Goal: Task Accomplishment & Management: Manage account settings

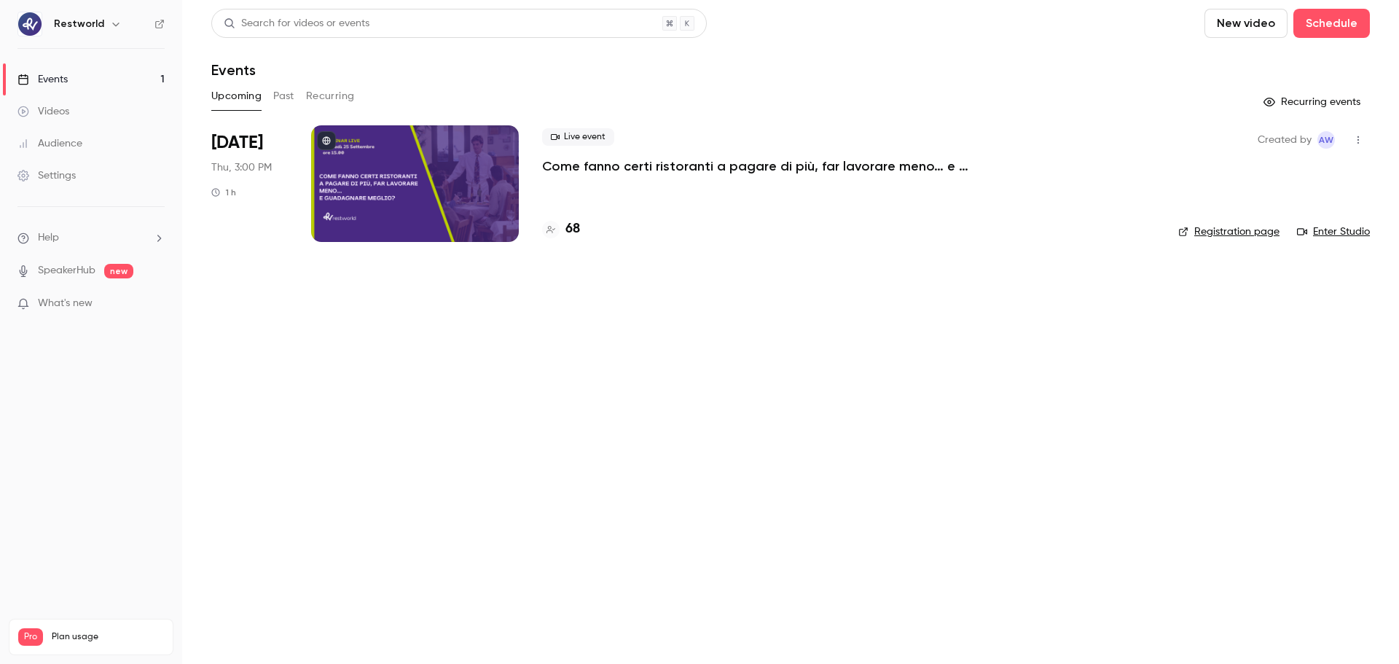
click at [809, 161] on p "Come fanno certi ristoranti a pagare di più, far lavorare meno… e guadagnare me…" at bounding box center [760, 165] width 437 height 17
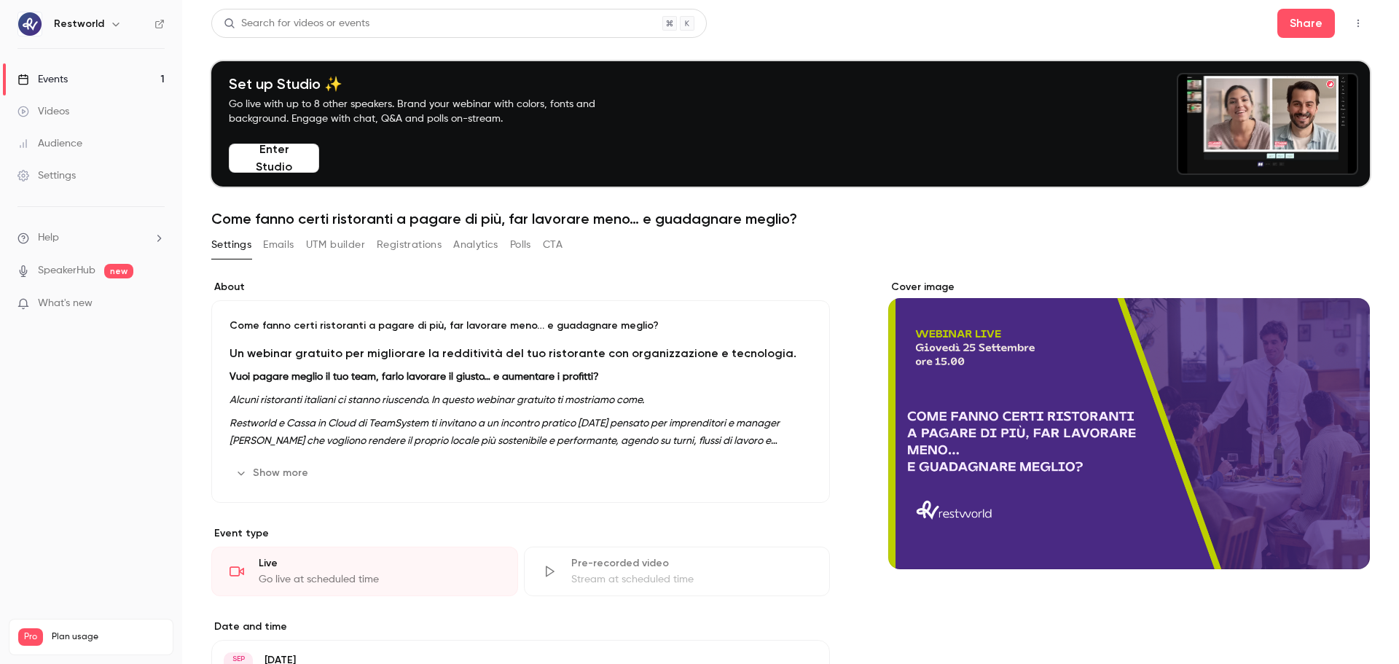
scroll to position [73, 0]
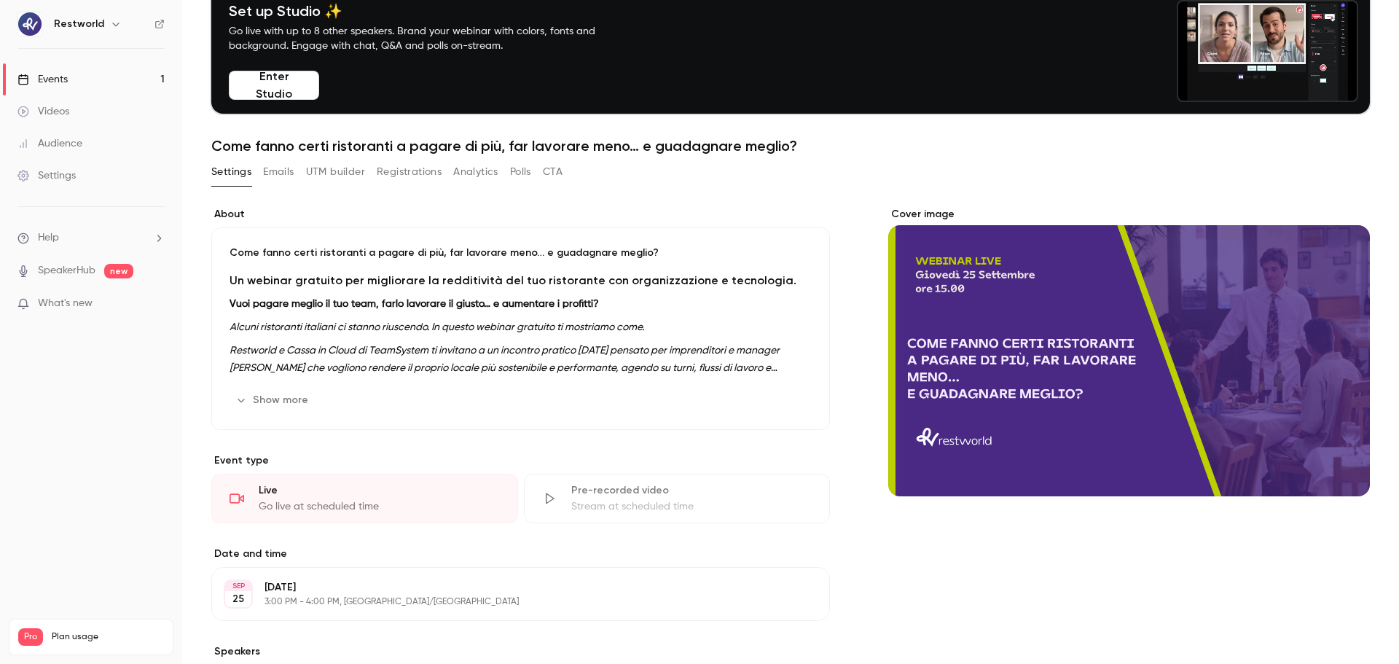
drag, startPoint x: 392, startPoint y: 175, endPoint x: 406, endPoint y: 181, distance: 15.3
click at [392, 176] on button "Registrations" at bounding box center [409, 171] width 65 height 23
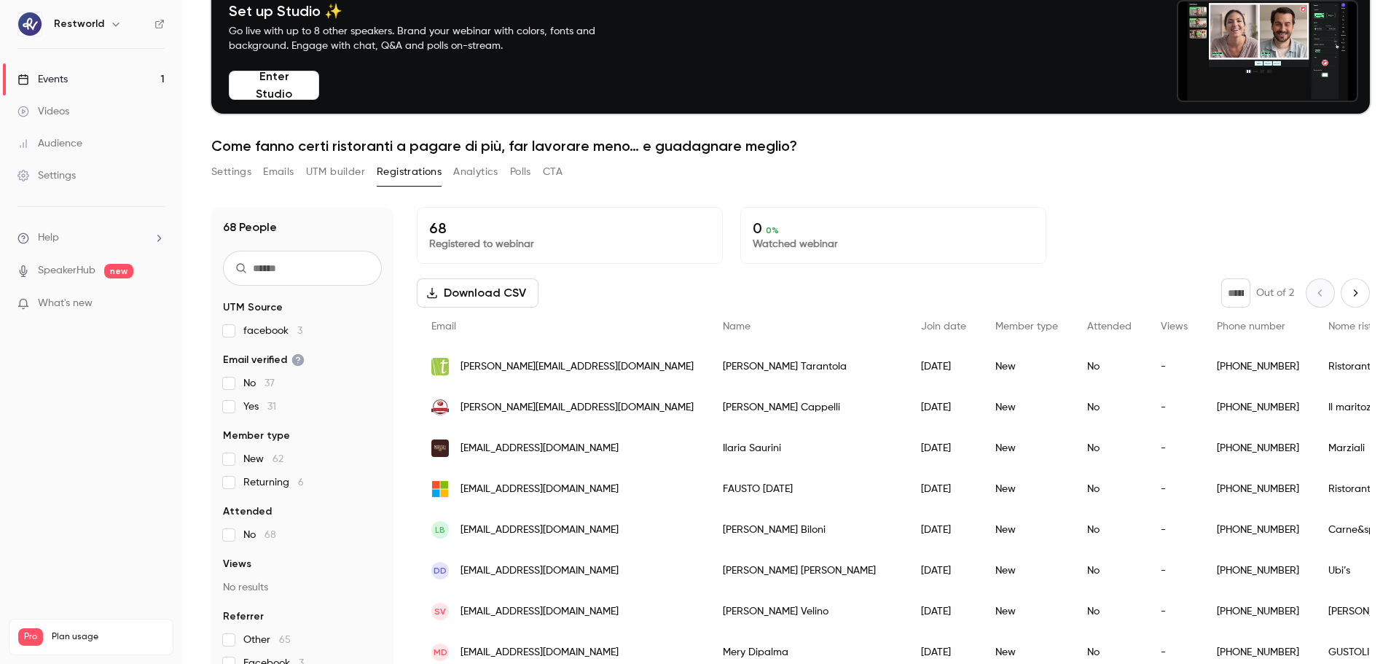
click at [1344, 296] on button "Next page" at bounding box center [1354, 292] width 29 height 29
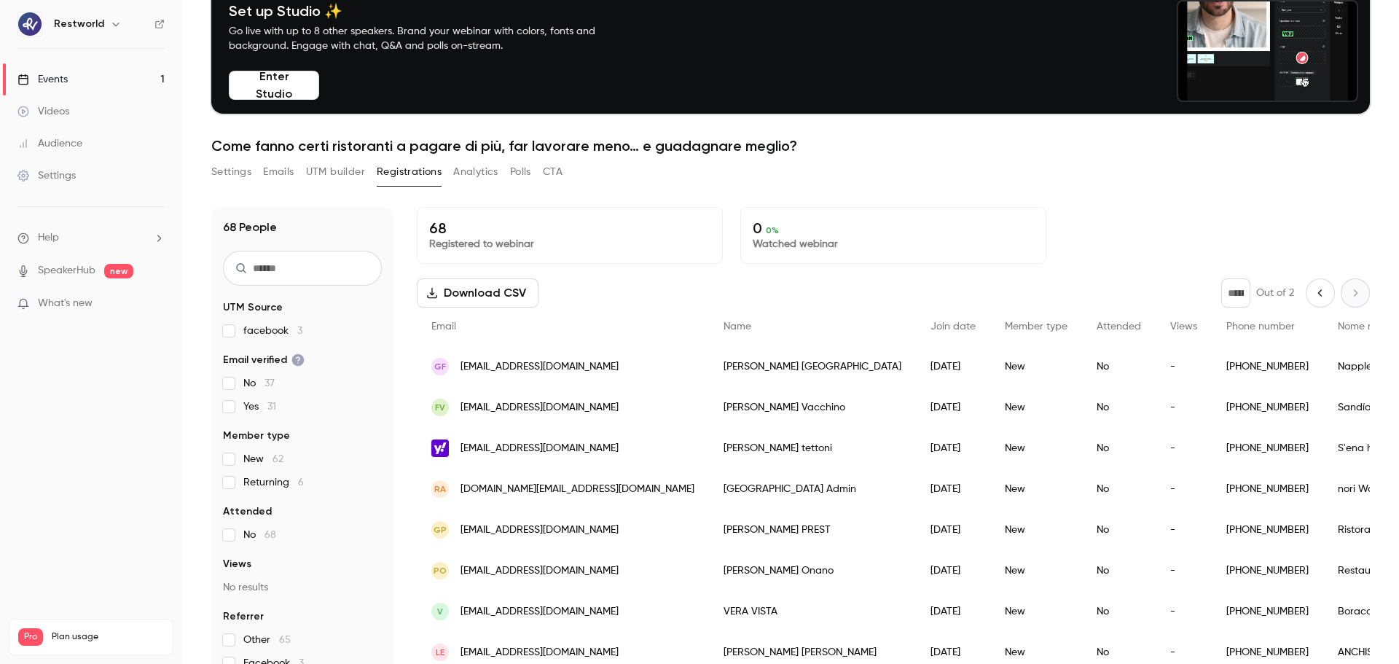
click at [1312, 296] on icon "Previous page" at bounding box center [1320, 293] width 16 height 12
type input "*"
